Goal: Task Accomplishment & Management: Complete application form

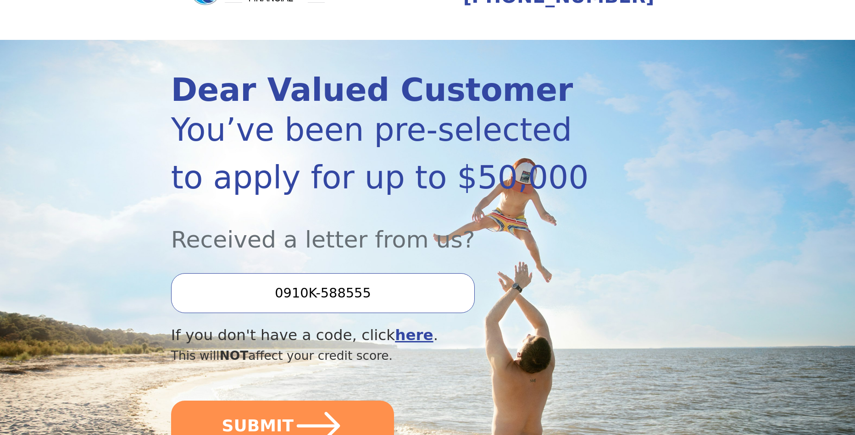
scroll to position [61, 0]
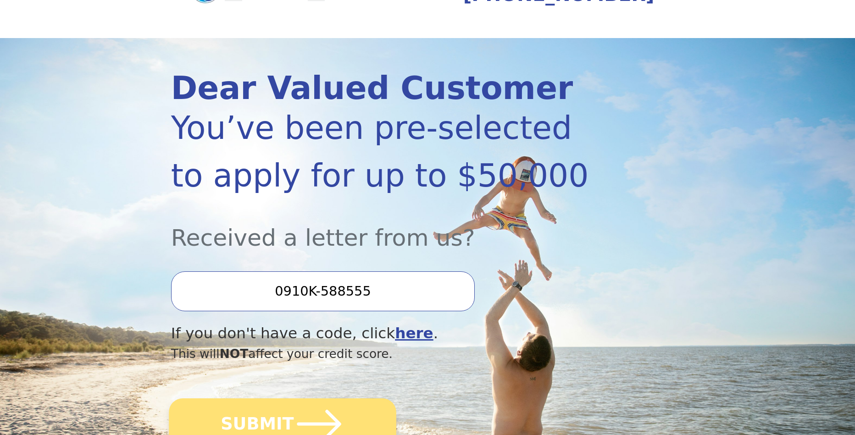
click at [293, 409] on button "SUBMIT" at bounding box center [282, 423] width 227 height 51
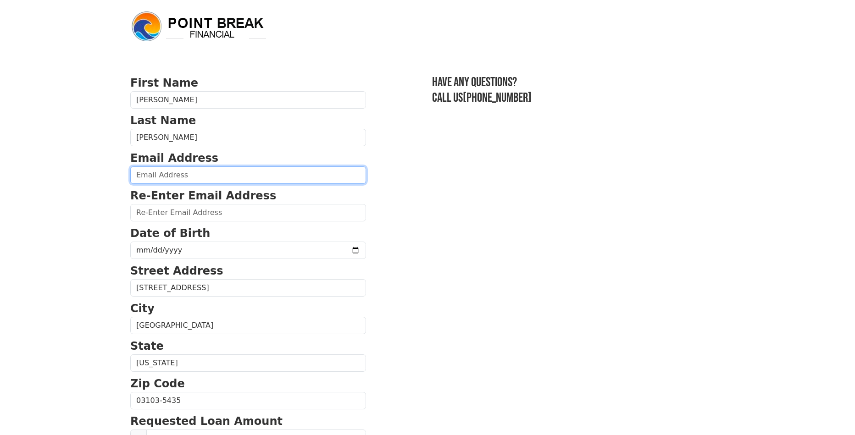
click at [208, 171] on input "email" at bounding box center [248, 174] width 236 height 17
type input "[EMAIL_ADDRESS][DOMAIN_NAME]"
type input "[PHONE_NUMBER]"
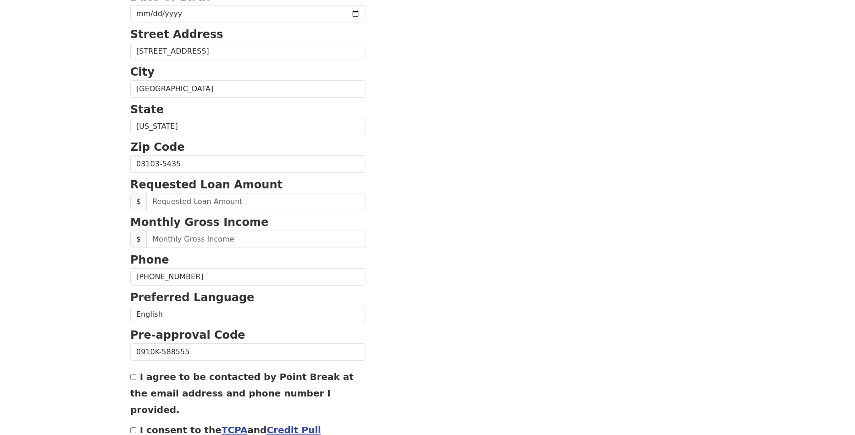
scroll to position [235, 0]
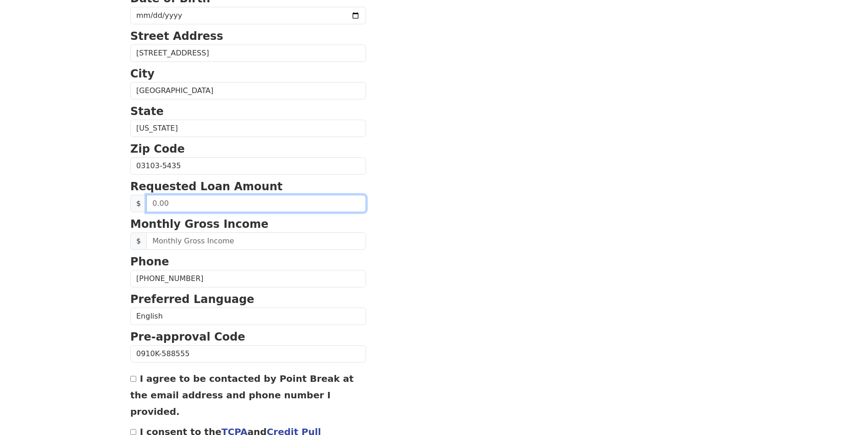
click at [214, 204] on input "text" at bounding box center [256, 203] width 220 height 17
type input "25,000.00"
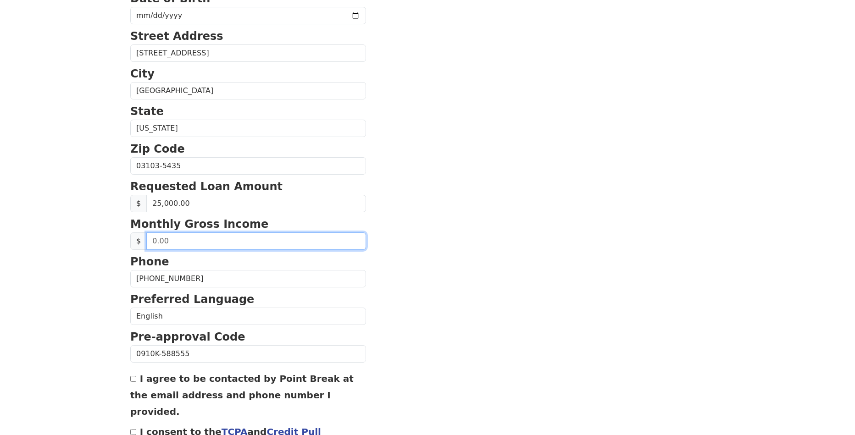
click at [212, 243] on input "text" at bounding box center [256, 240] width 220 height 17
type input "6,500.00"
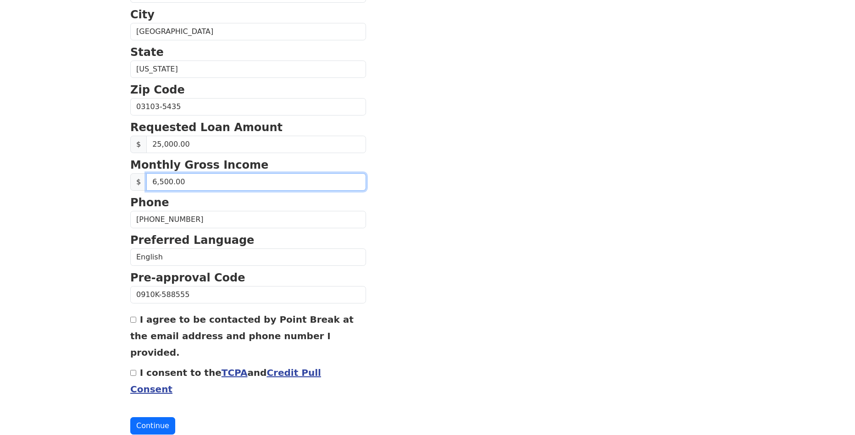
scroll to position [296, 0]
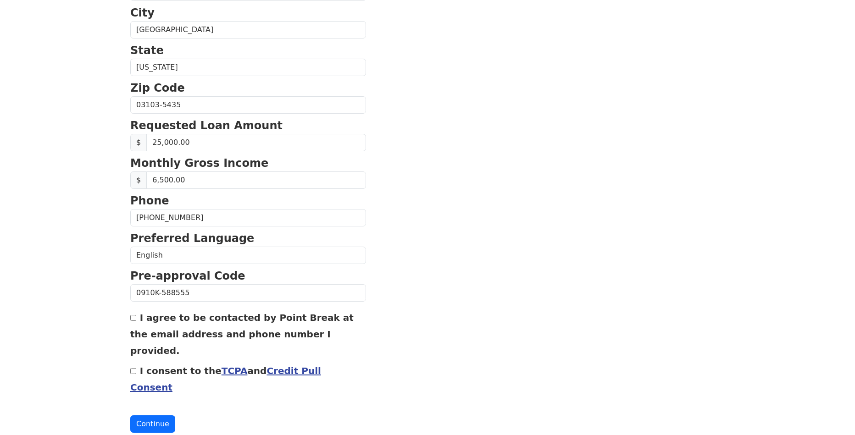
click at [135, 319] on input "I agree to be contacted by Point Break at the email address and phone number I …" at bounding box center [133, 318] width 6 height 6
checkbox input "true"
click at [133, 373] on input "I consent to the TCPA and Credit Pull Consent" at bounding box center [133, 371] width 6 height 6
checkbox input "true"
click at [166, 425] on button "Continue" at bounding box center [152, 423] width 45 height 17
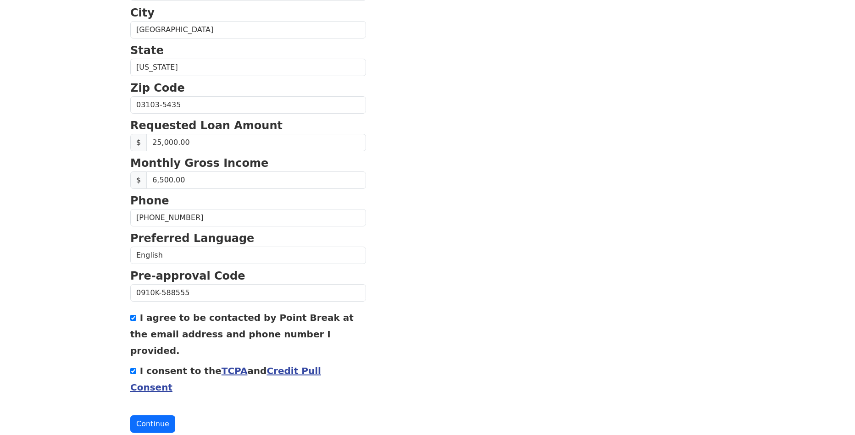
scroll to position [340, 0]
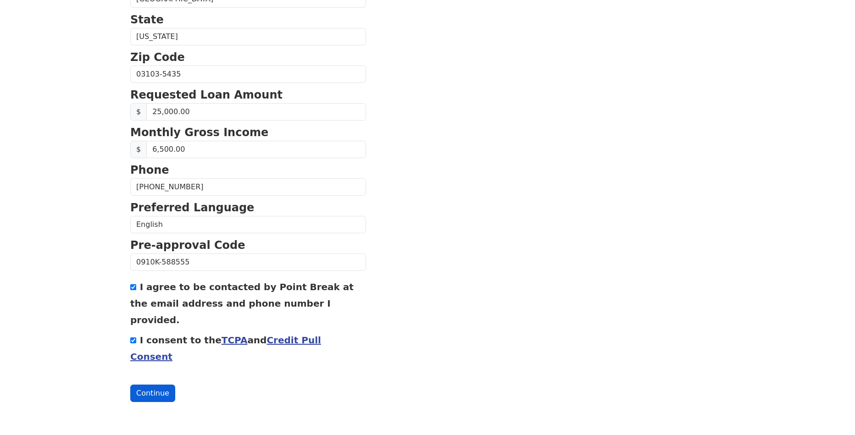
click at [150, 394] on button "Continue" at bounding box center [152, 393] width 45 height 17
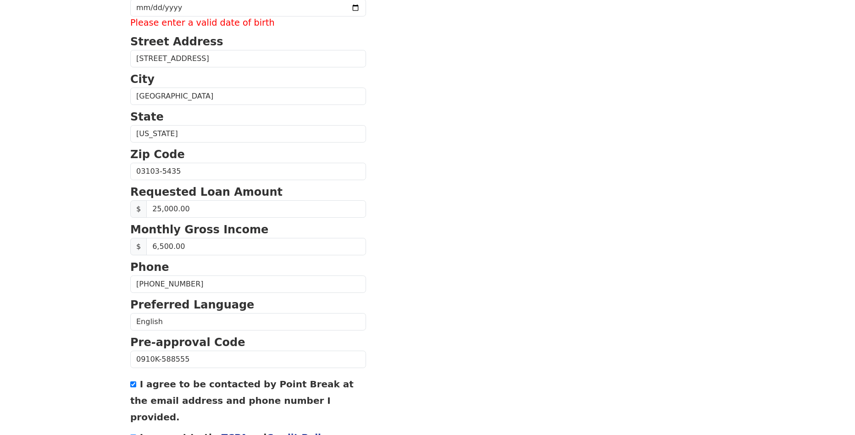
scroll to position [95, 0]
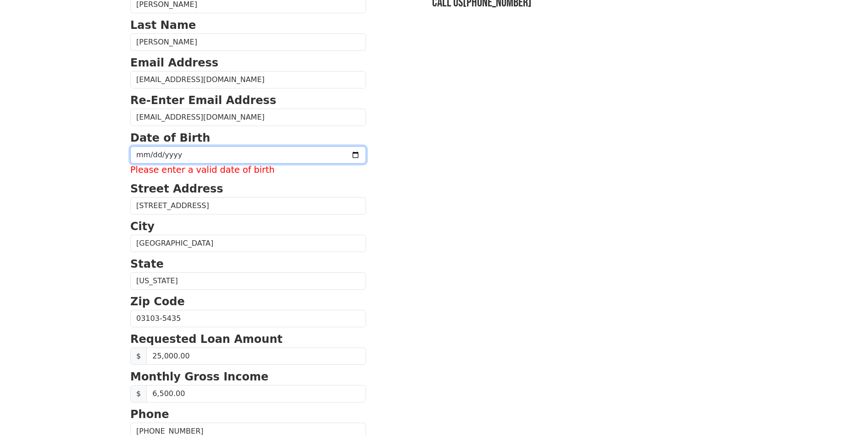
click at [285, 154] on input "date" at bounding box center [248, 154] width 236 height 17
type input "[DATE]"
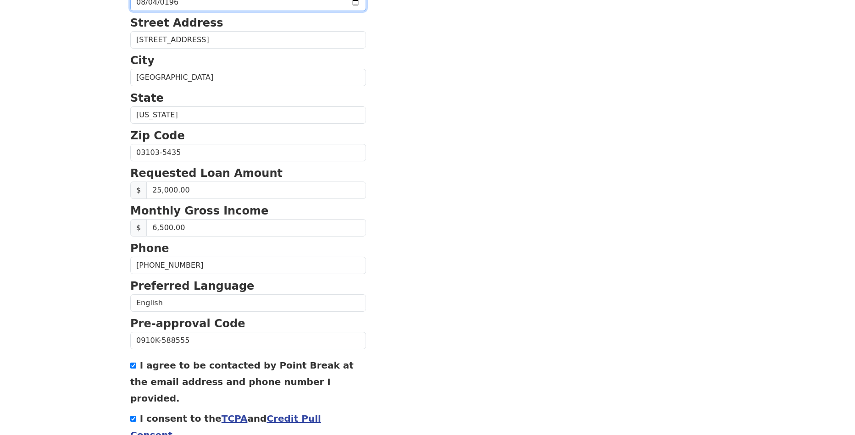
scroll to position [326, 0]
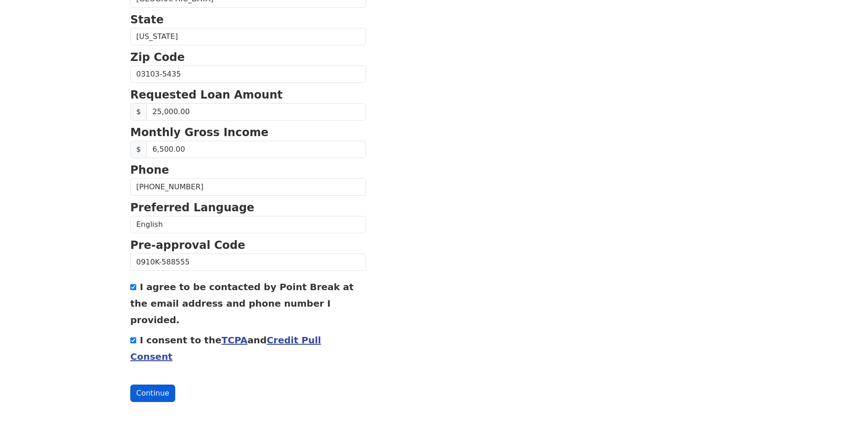
click at [152, 390] on button "Continue" at bounding box center [152, 393] width 45 height 17
